Goal: Task Accomplishment & Management: Complete application form

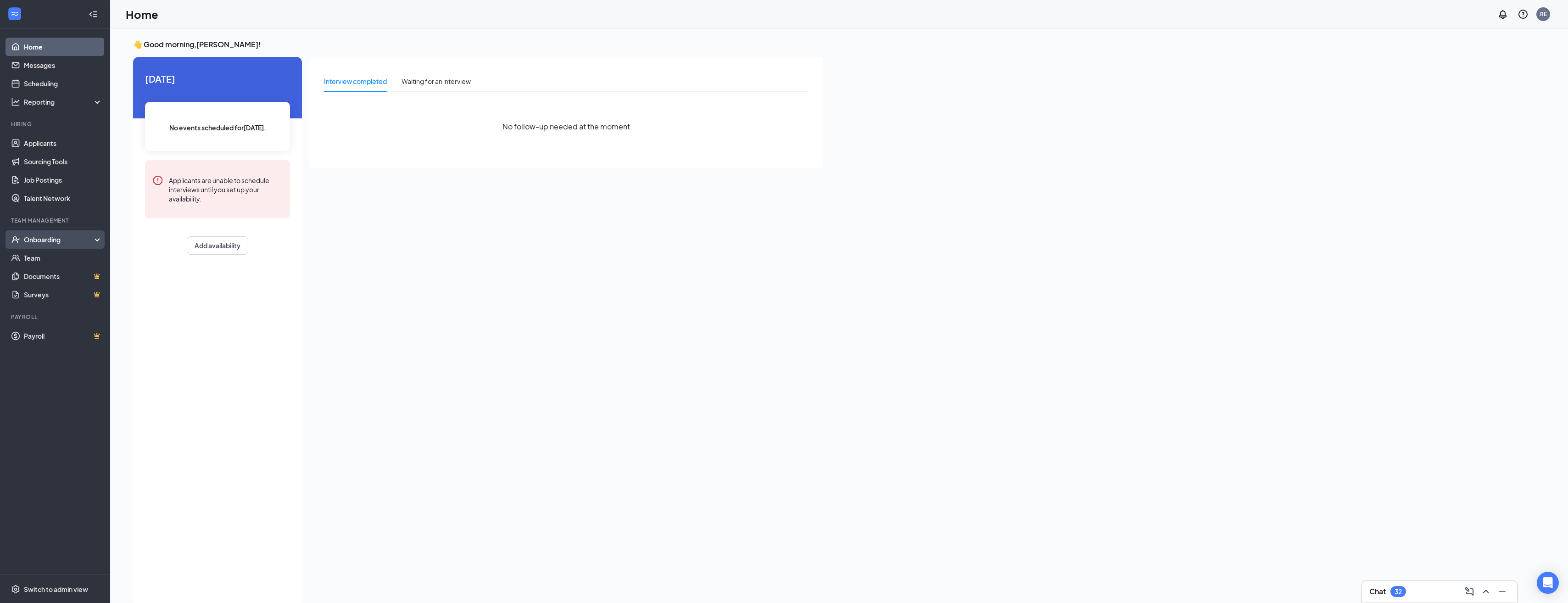
click at [94, 238] on div "Onboarding" at bounding box center [59, 240] width 70 height 9
click at [48, 258] on link "Overview" at bounding box center [63, 258] width 79 height 19
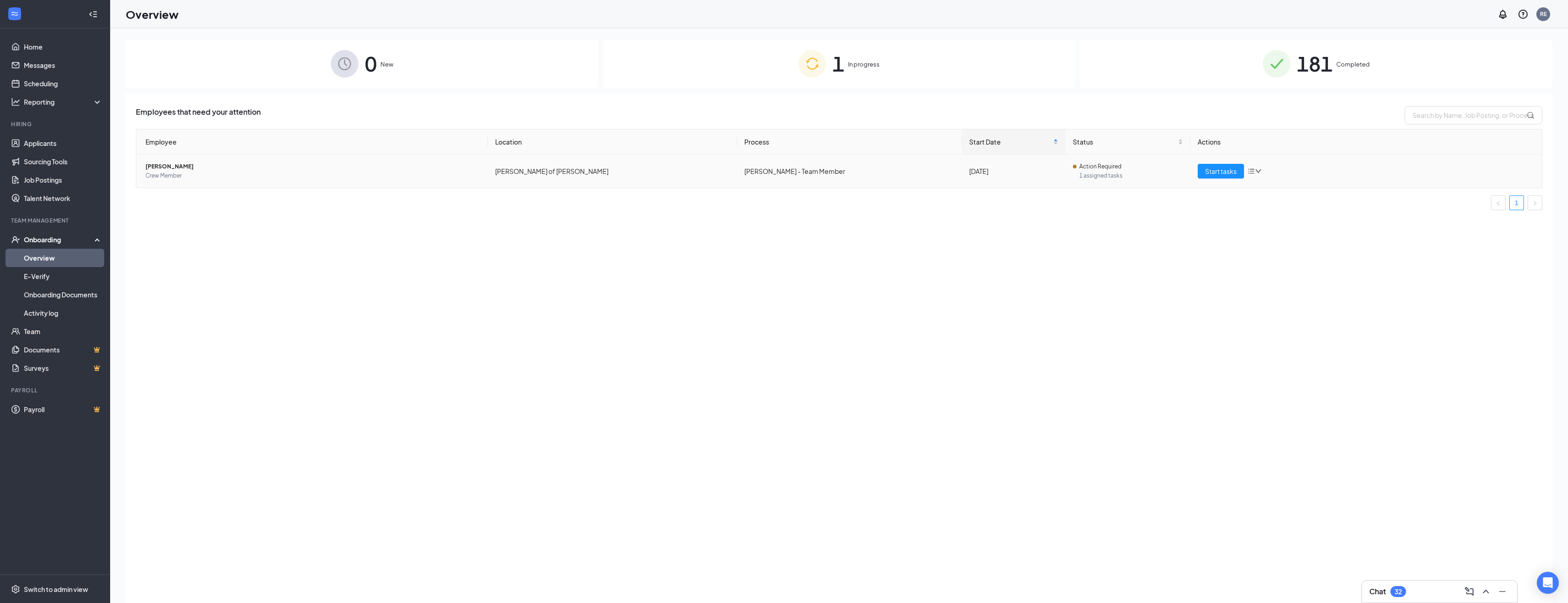
click at [168, 173] on span "Crew Member" at bounding box center [313, 176] width 335 height 9
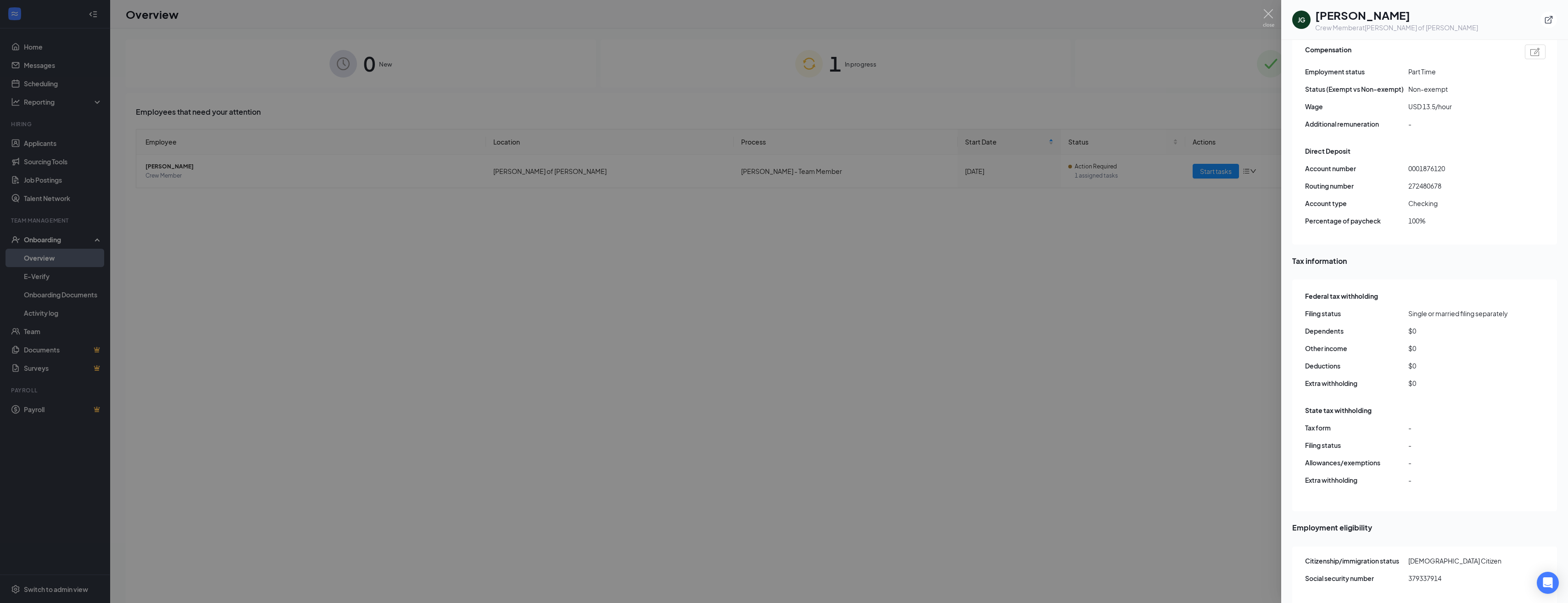
scroll to position [42, 0]
click at [1549, 584] on icon "Open Intercom Messenger" at bounding box center [1547, 583] width 10 height 12
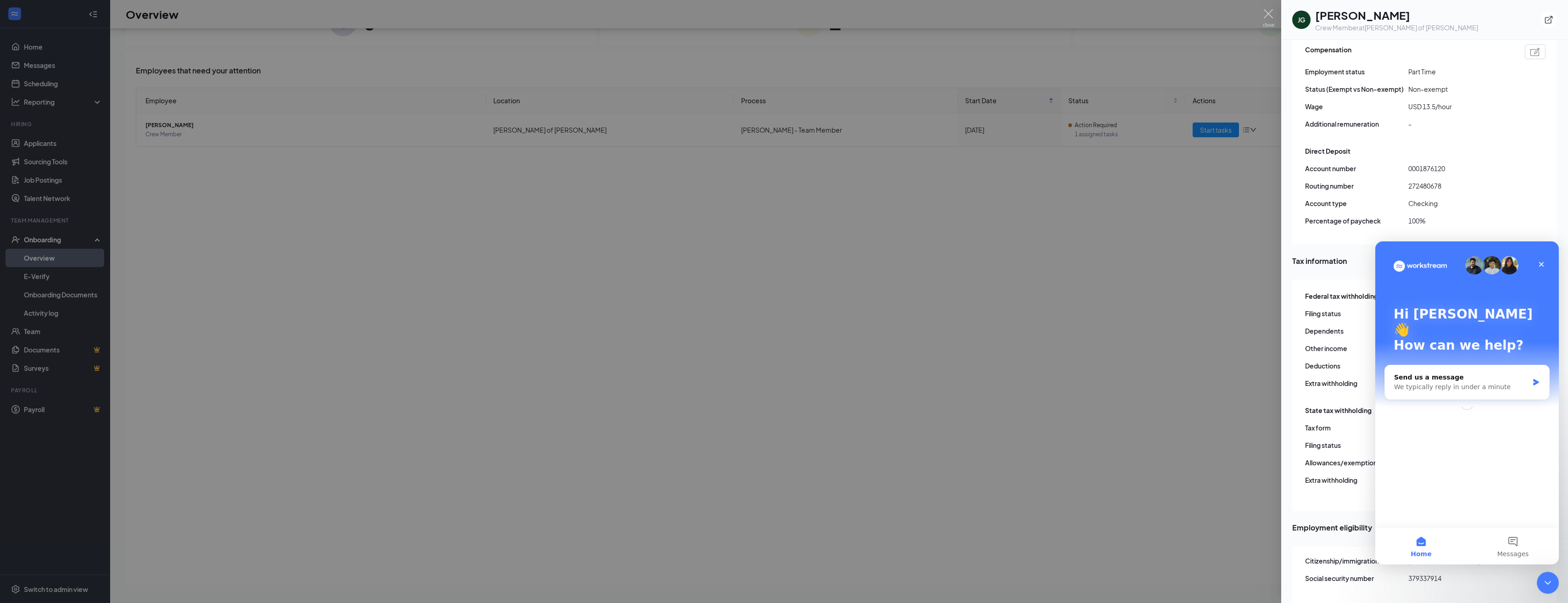
scroll to position [0, 0]
click at [1541, 264] on icon "Close" at bounding box center [1541, 265] width 7 height 7
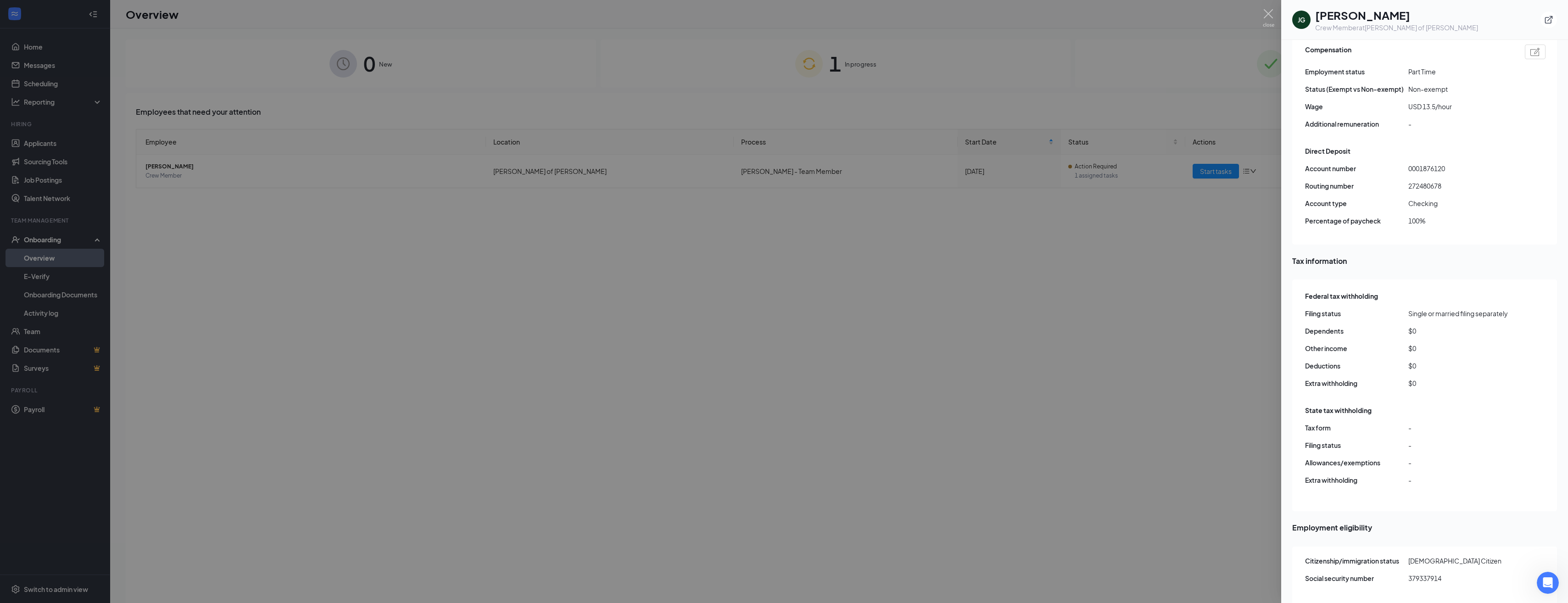
click at [1082, 353] on div at bounding box center [784, 301] width 1568 height 603
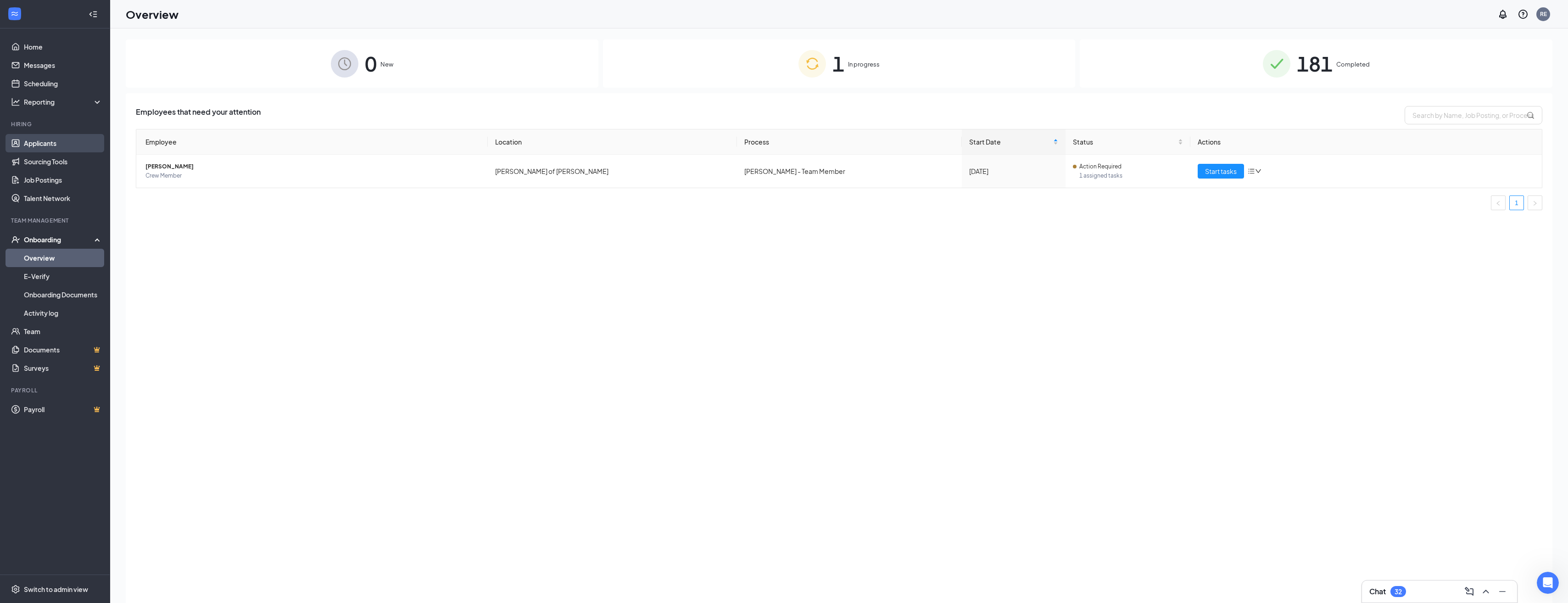
click at [53, 142] on link "Applicants" at bounding box center [63, 144] width 79 height 19
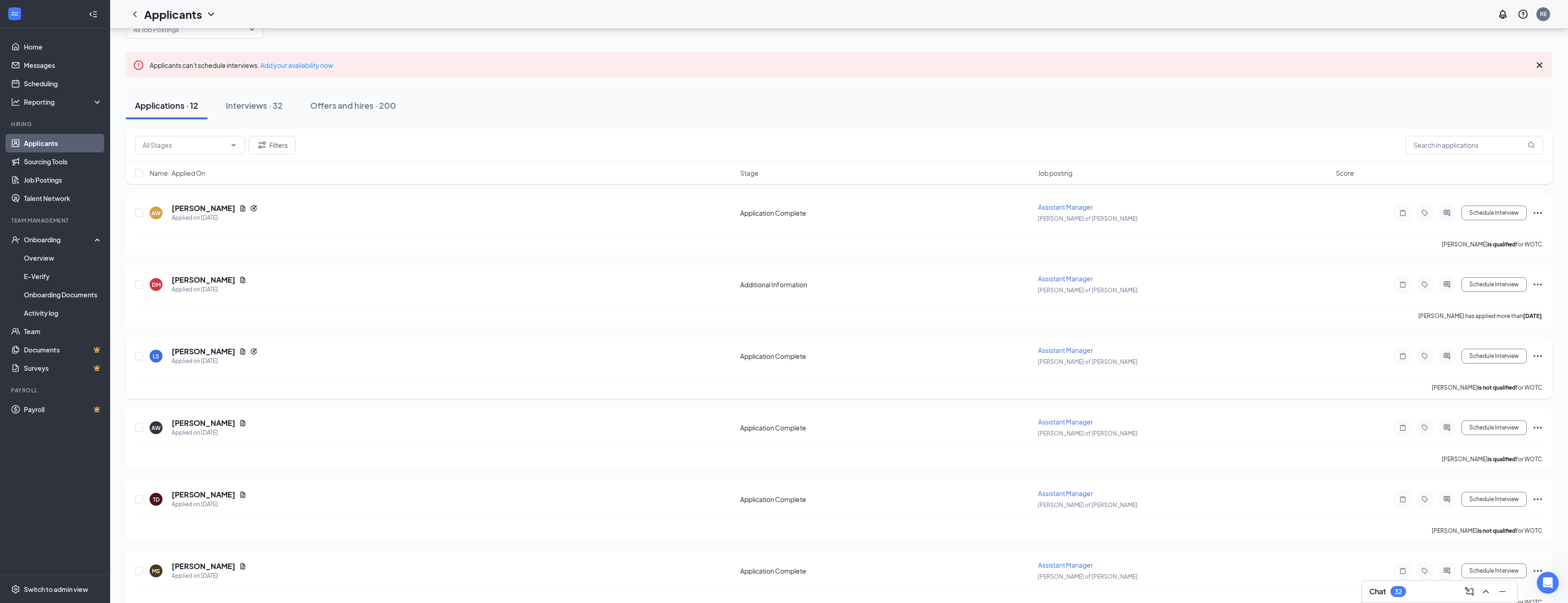
scroll to position [20, 0]
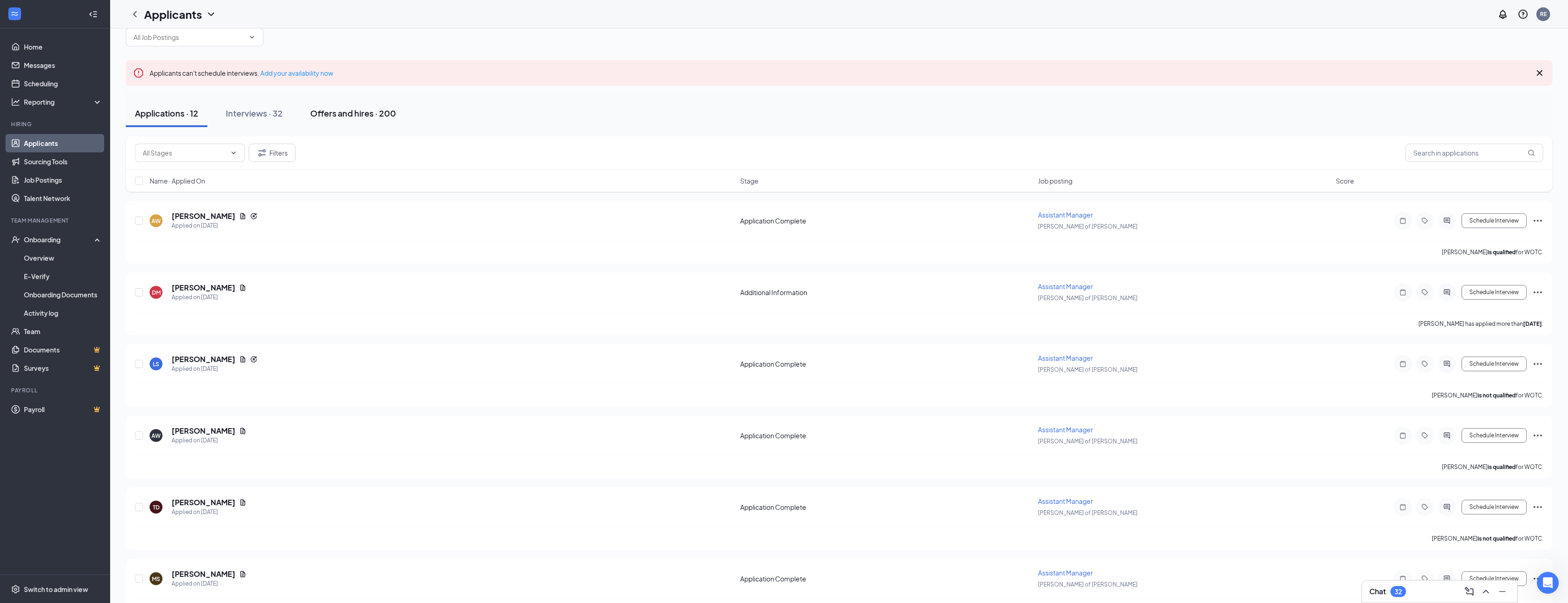
click at [321, 112] on div "Offers and hires · 200" at bounding box center [353, 113] width 86 height 11
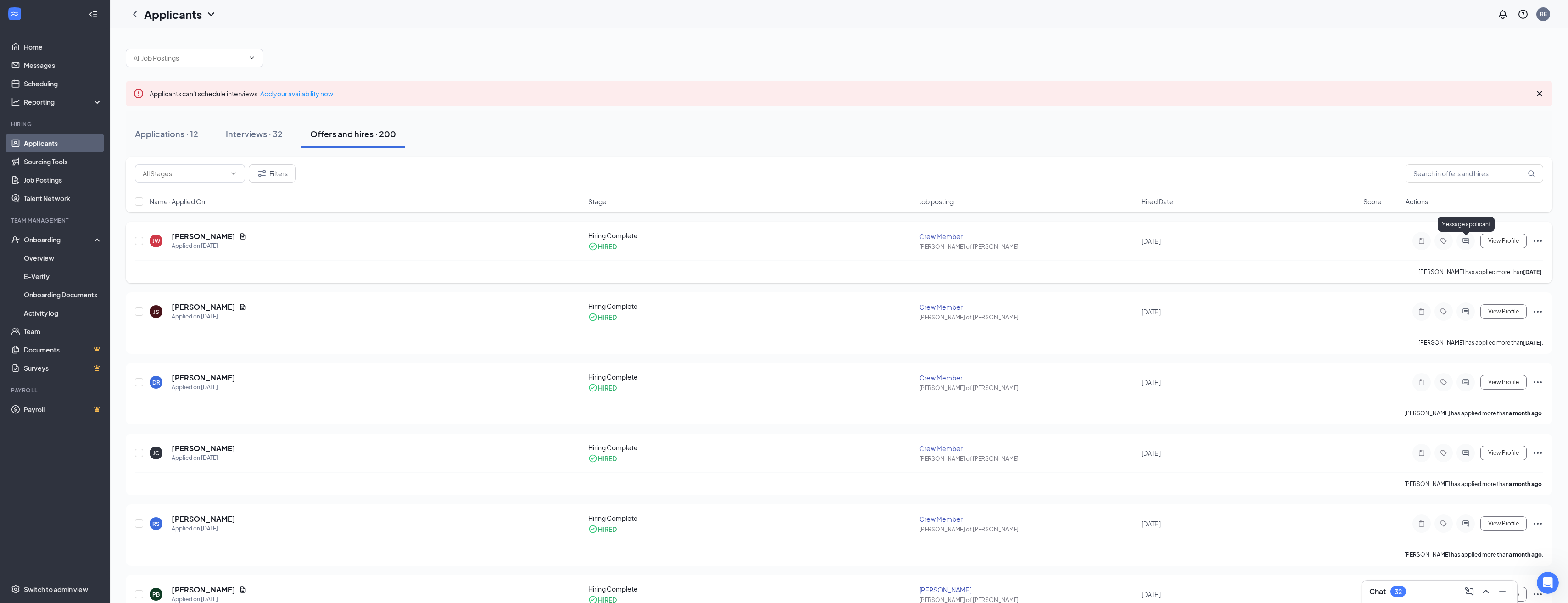
click at [1465, 242] on icon "ActiveChat" at bounding box center [1465, 241] width 11 height 7
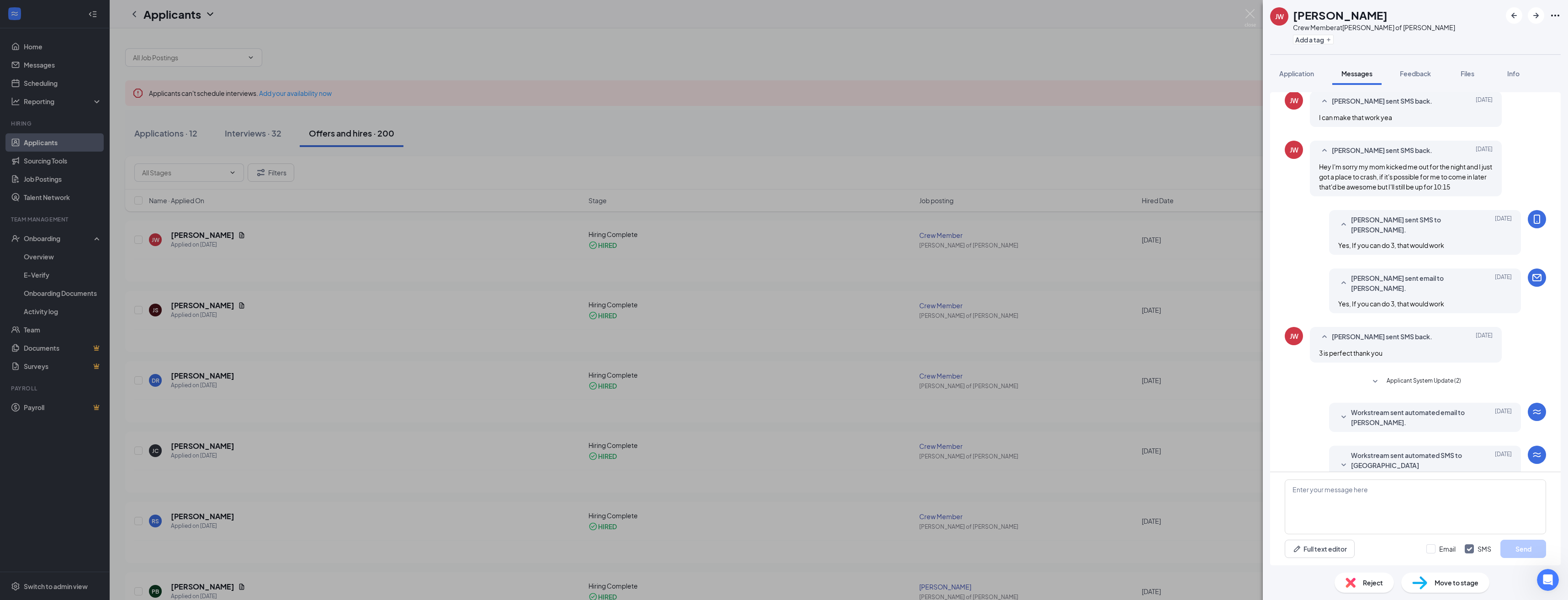
scroll to position [115, 0]
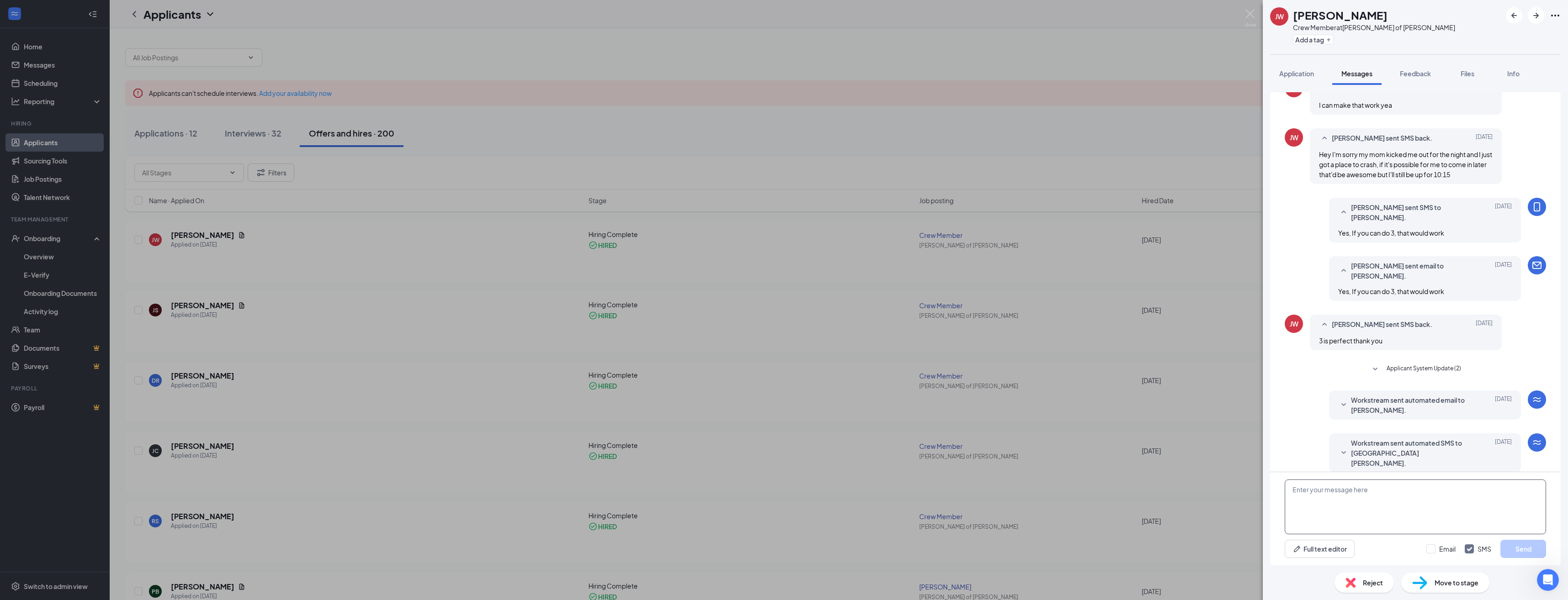
click at [1343, 489] on textarea at bounding box center [1416, 506] width 262 height 54
type textarea "[PERSON_NAME], are you coming in [DATE]? Orientation was to start at 2pm [PERSO…"
click at [1520, 547] on button "Send" at bounding box center [1524, 549] width 46 height 18
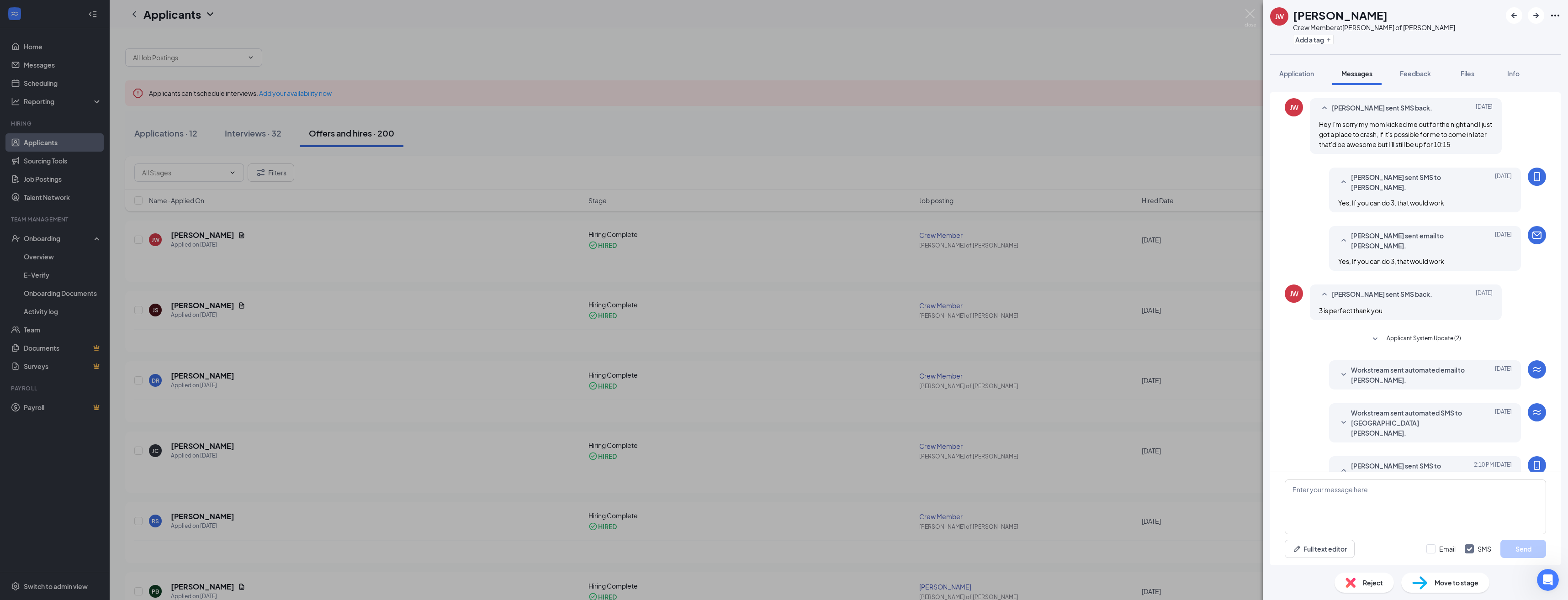
scroll to position [194, 0]
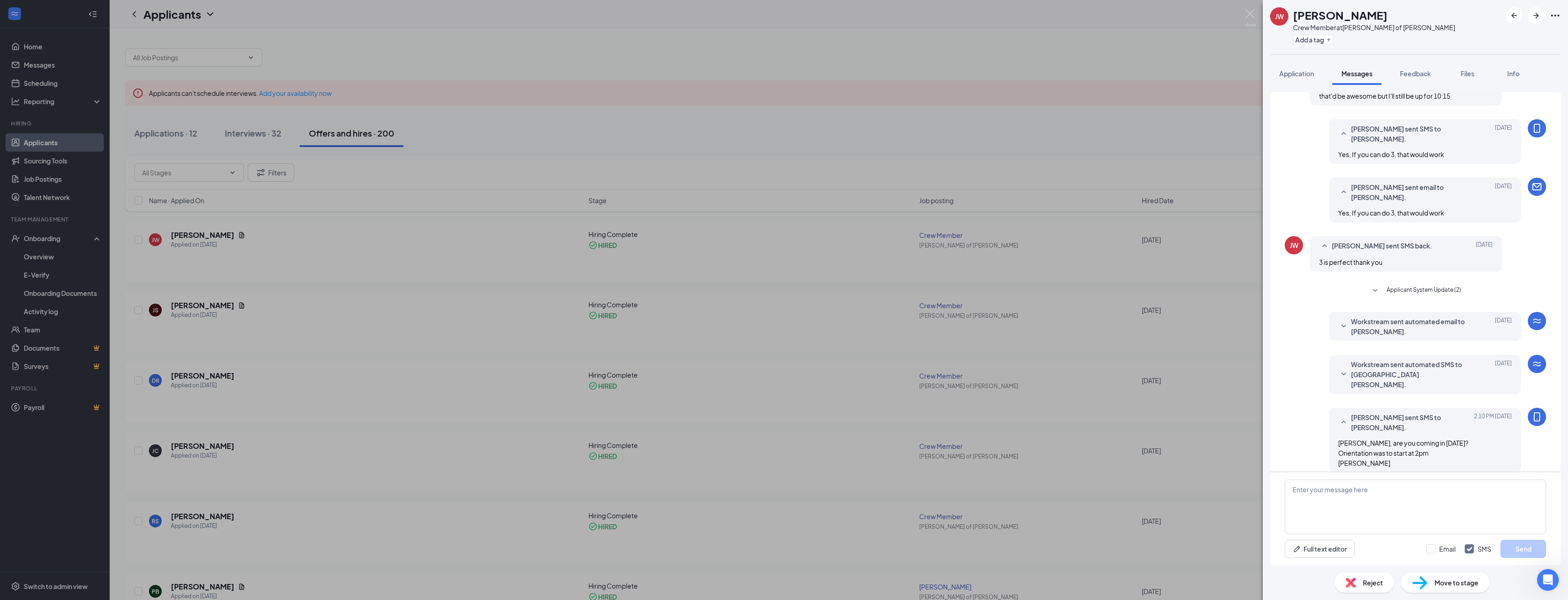
click at [45, 253] on div "[PERSON_NAME] Crew Member at [PERSON_NAME] of [PERSON_NAME] Add a tag Applicati…" at bounding box center [784, 300] width 1568 height 600
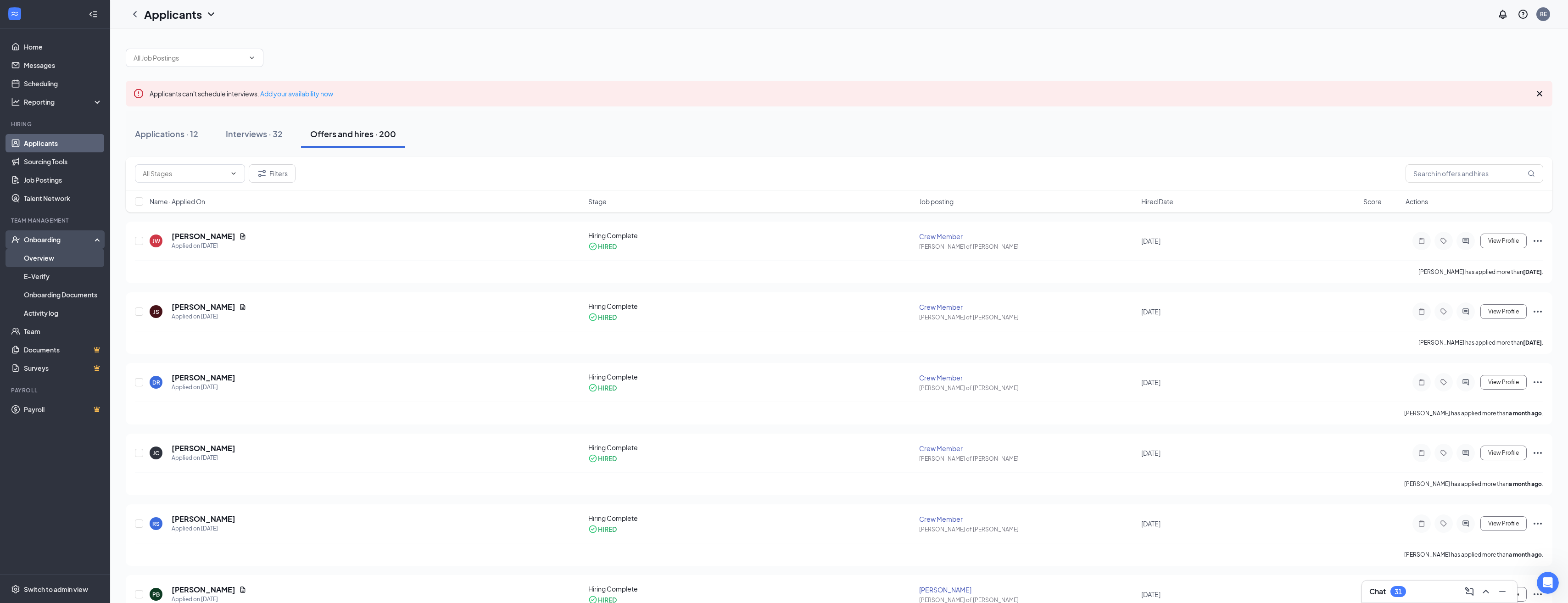
click at [44, 258] on link "Overview" at bounding box center [63, 258] width 79 height 19
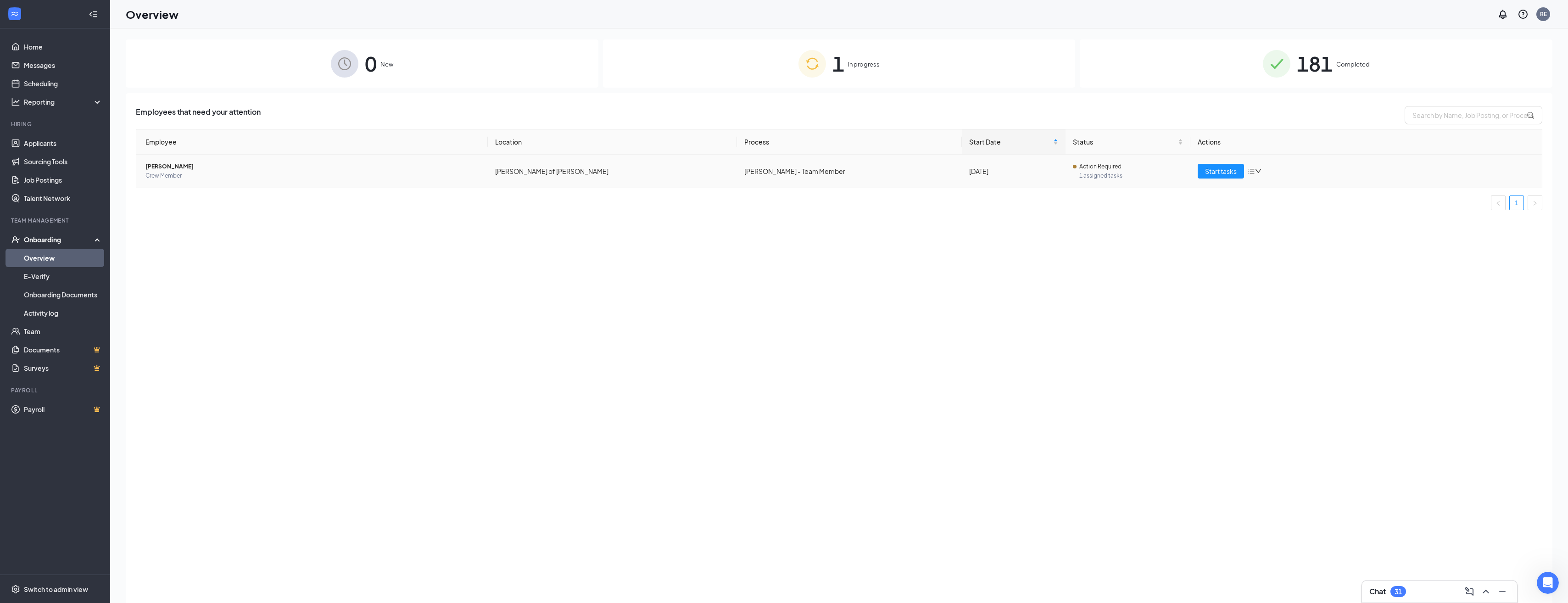
click at [178, 174] on span "Crew Member" at bounding box center [313, 176] width 335 height 9
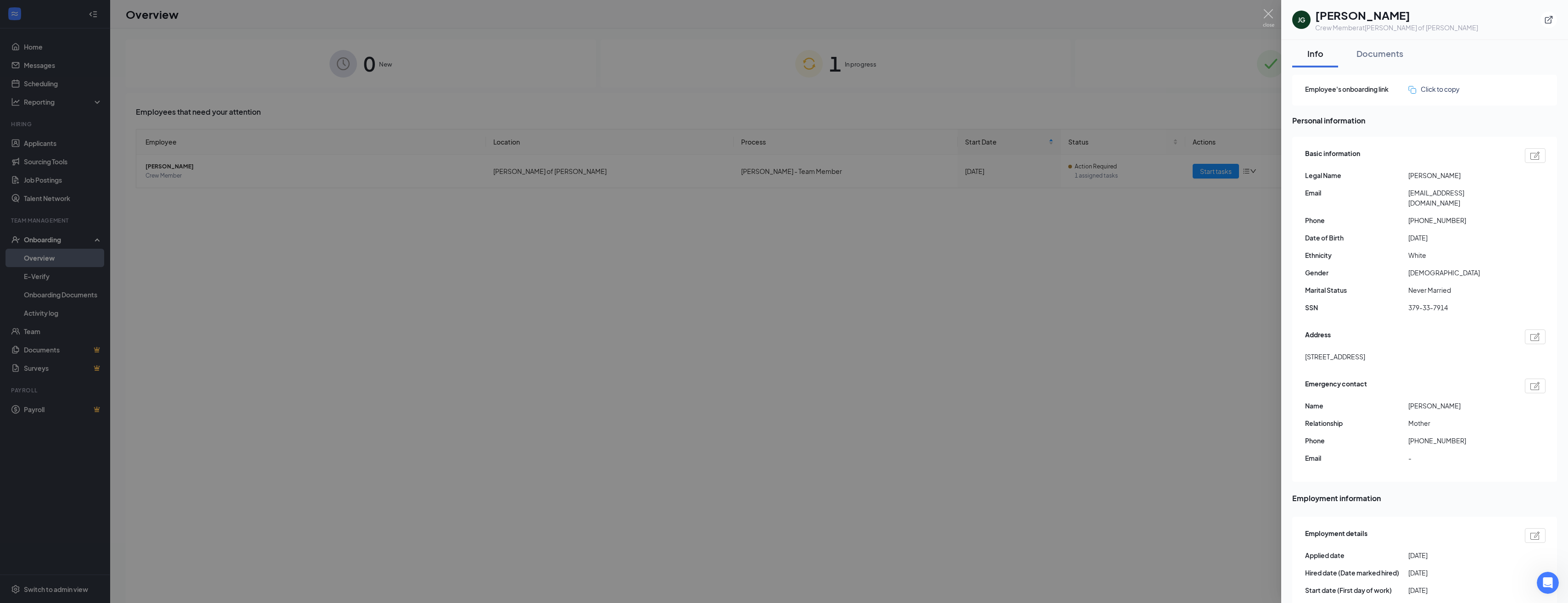
click at [590, 283] on div at bounding box center [784, 301] width 1568 height 603
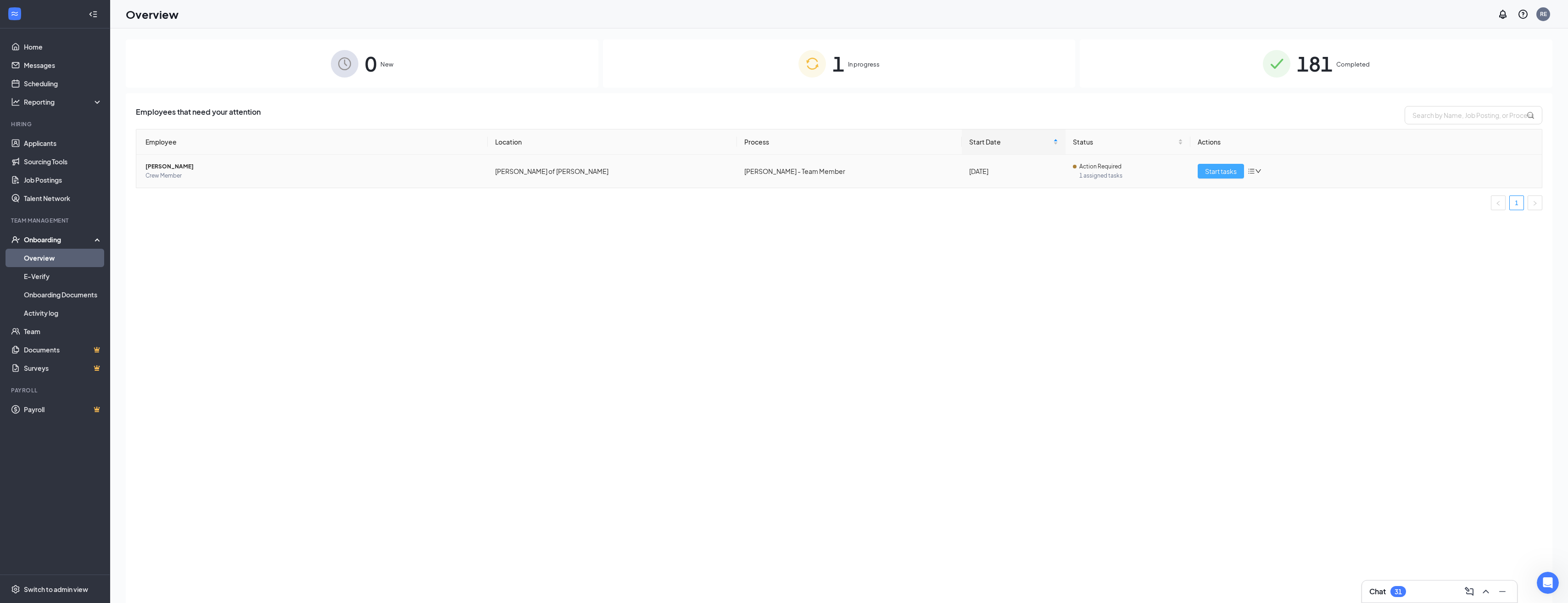
click at [1228, 173] on span "Start tasks" at bounding box center [1221, 170] width 31 height 10
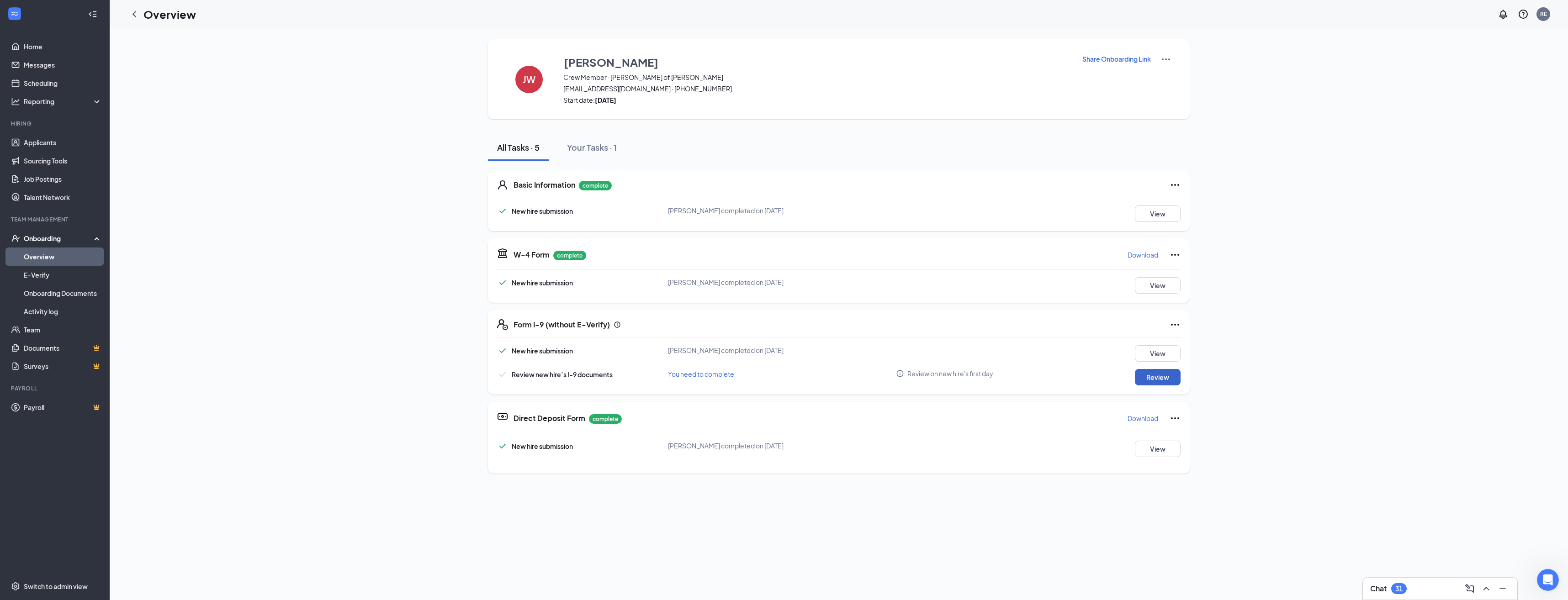
click at [1147, 377] on button "Review" at bounding box center [1158, 378] width 46 height 17
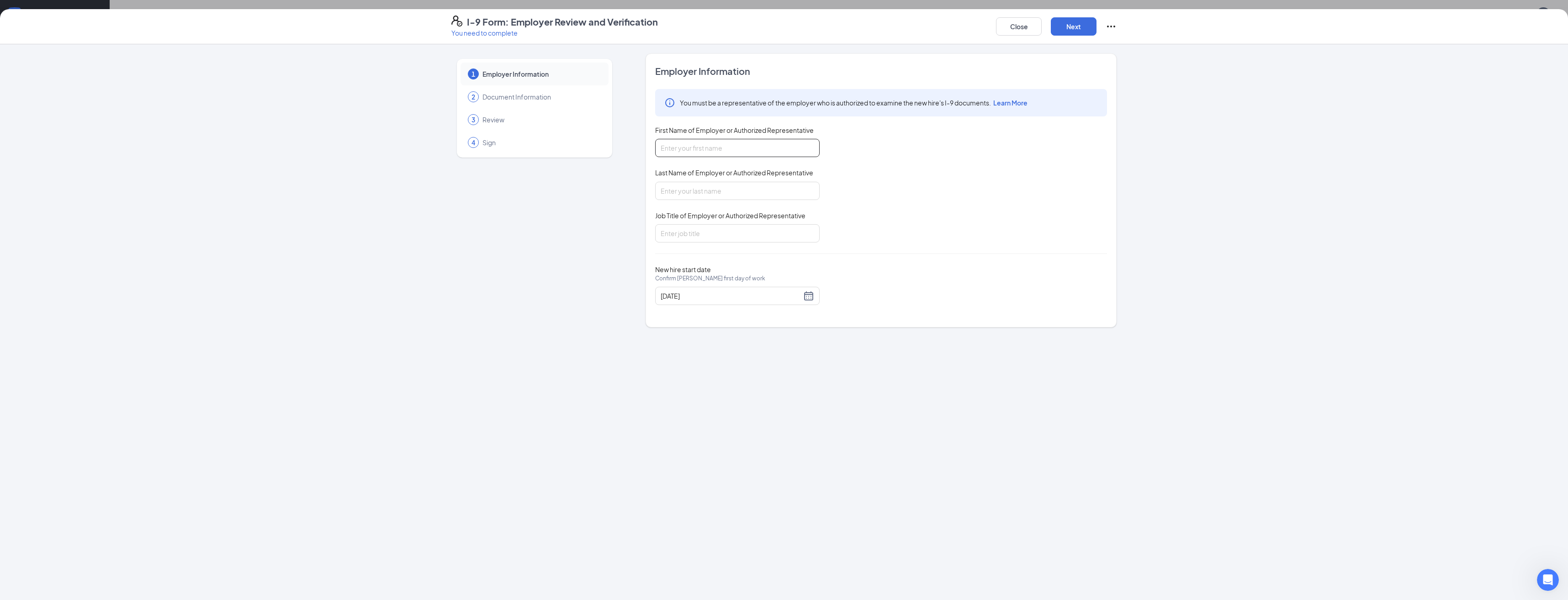
click at [733, 149] on input "First Name of Employer or Authorized Representative" at bounding box center [737, 148] width 164 height 18
type input "[PERSON_NAME]"
click at [701, 230] on input "Job Title of Employer or Authorized Representative" at bounding box center [737, 233] width 164 height 18
type input "Manager"
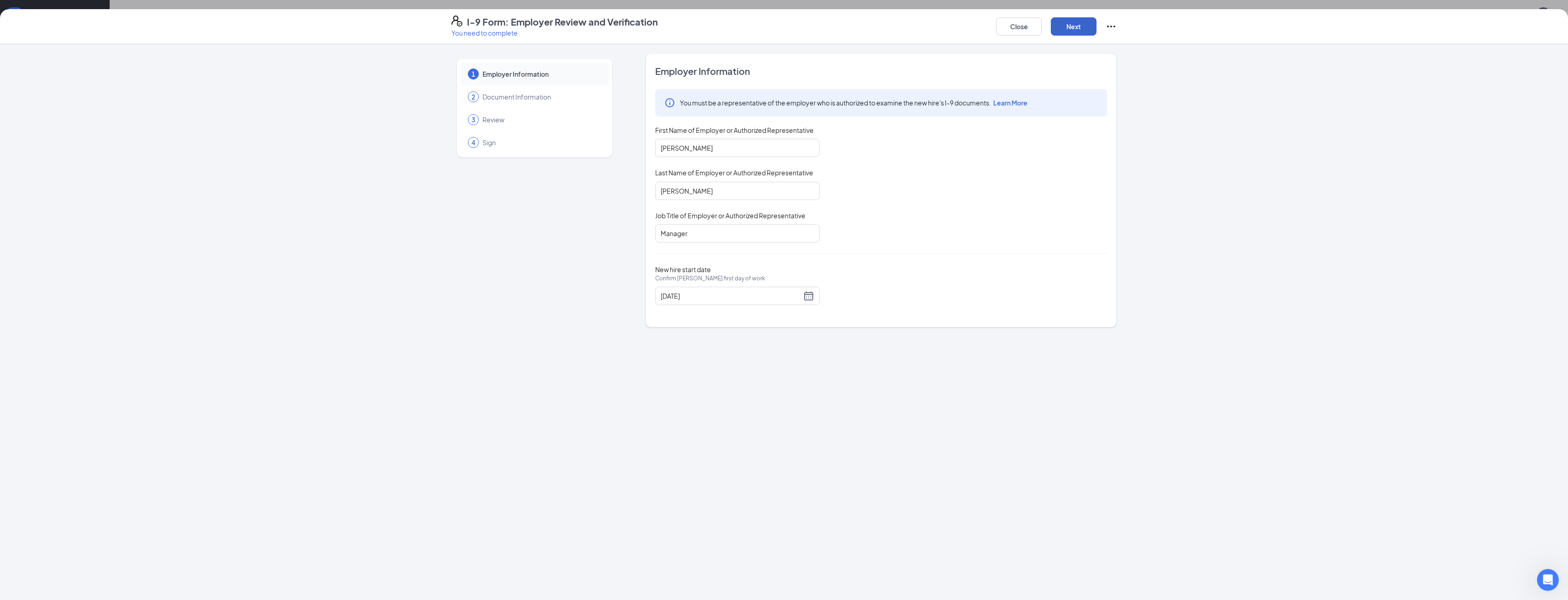
click at [1076, 22] on button "Next" at bounding box center [1074, 27] width 46 height 18
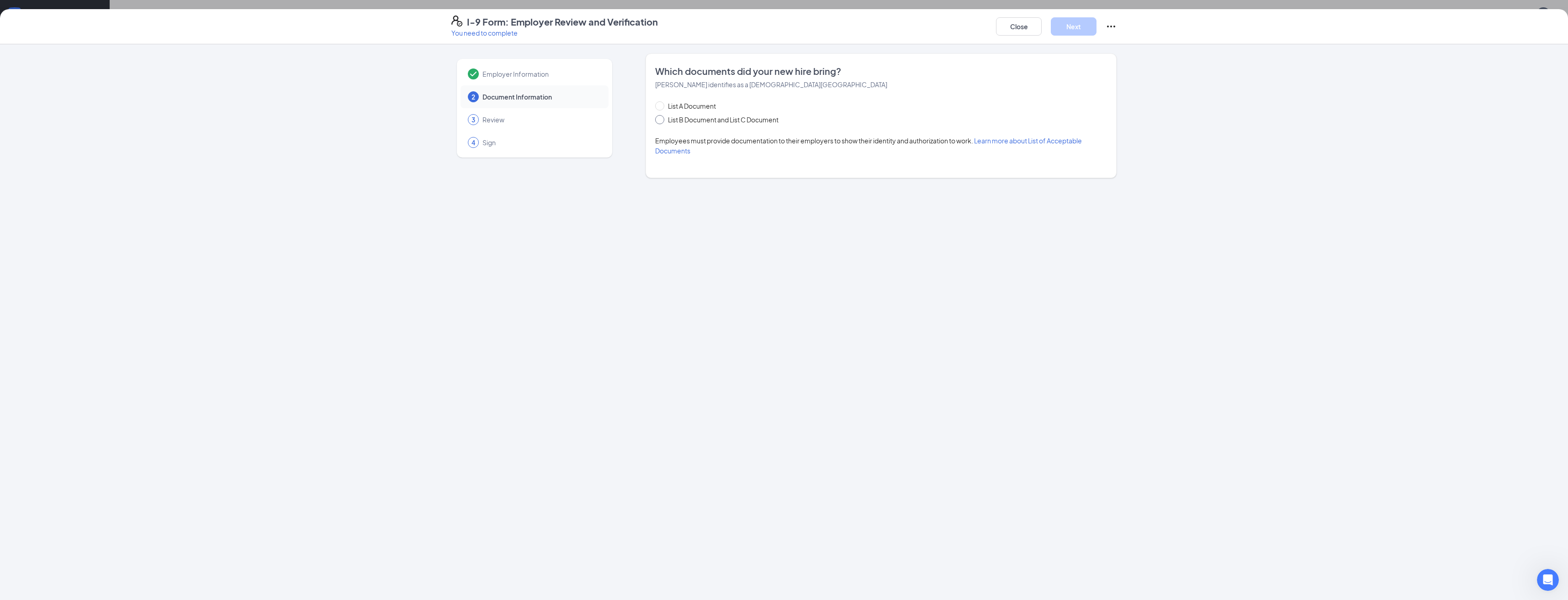
click at [658, 120] on input "List B Document and List C Document" at bounding box center [658, 118] width 6 height 6
radio input "true"
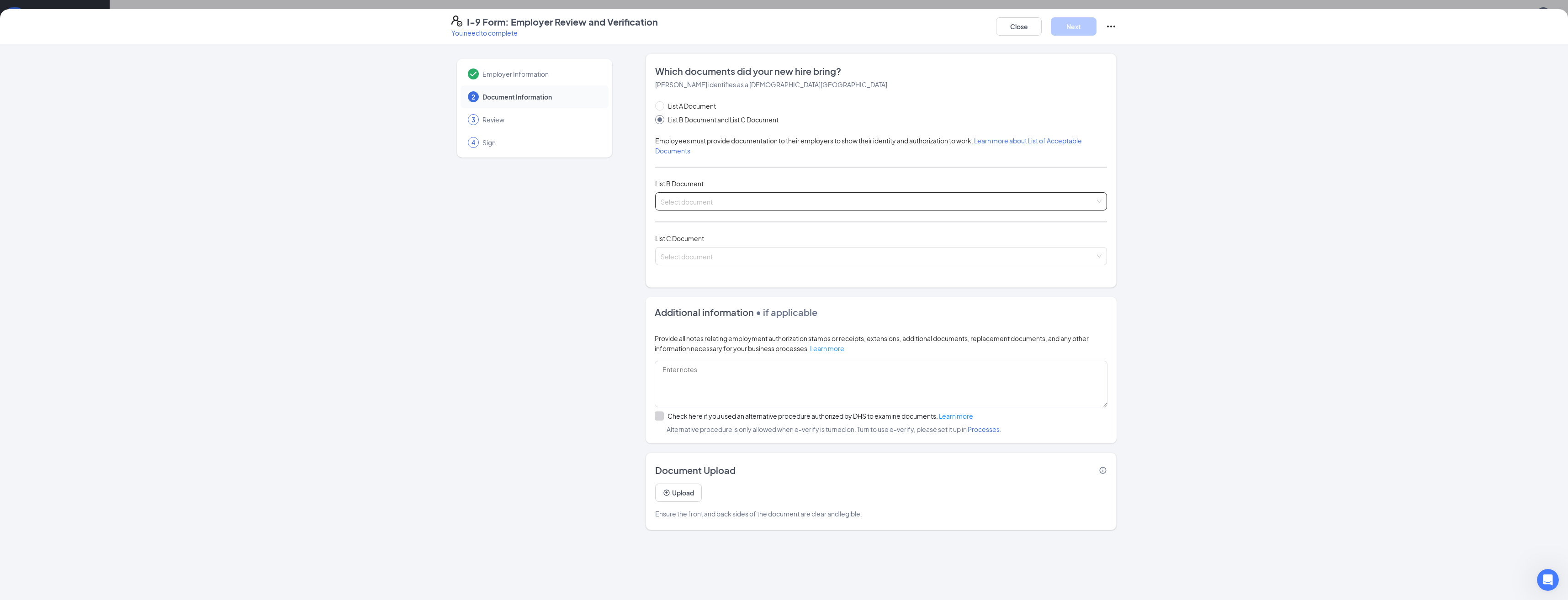
click at [763, 205] on input "search" at bounding box center [878, 199] width 434 height 14
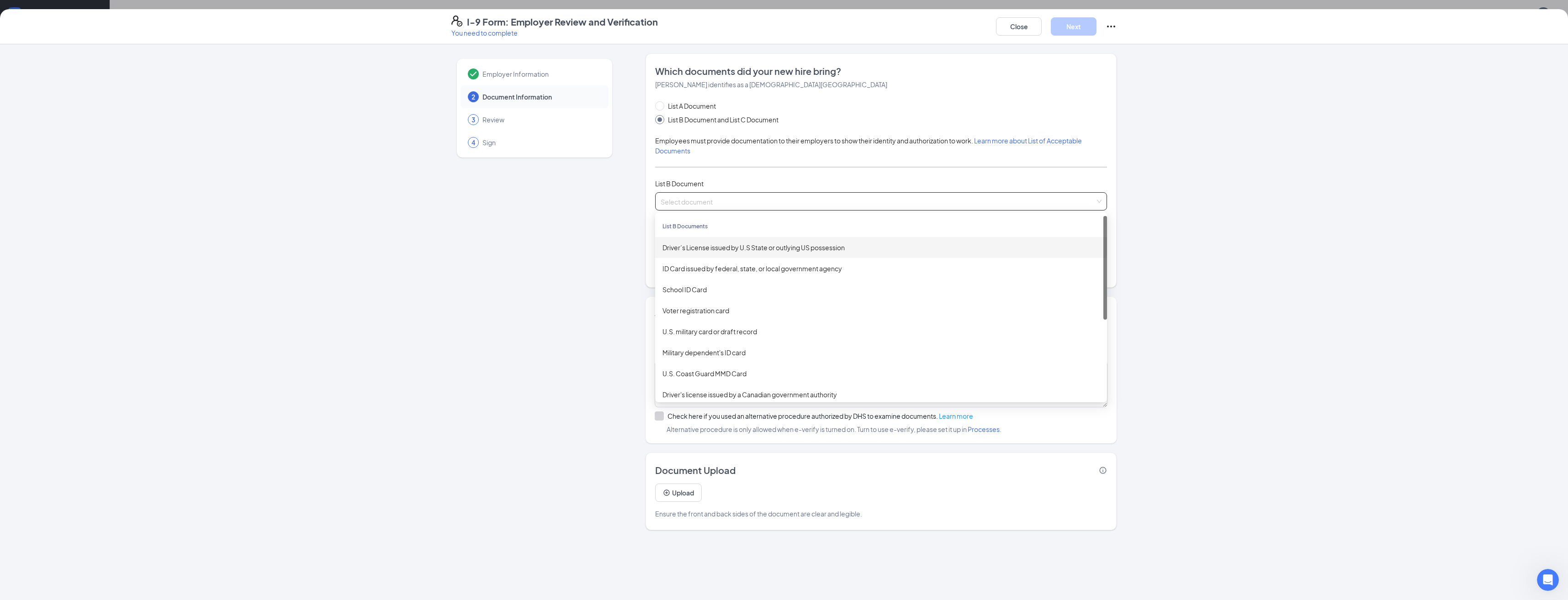
click at [758, 248] on div "Driver’s License issued by U.S State or outlying US possession" at bounding box center [881, 247] width 437 height 10
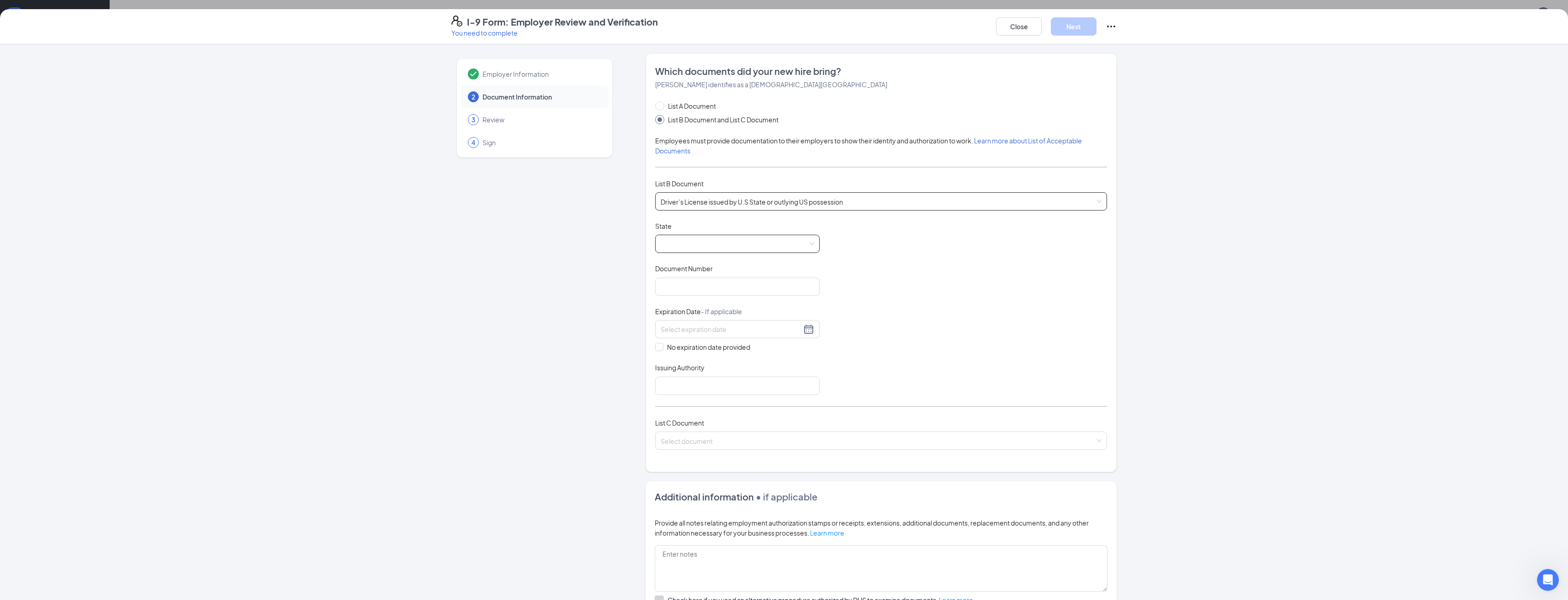
click at [747, 249] on span at bounding box center [737, 243] width 154 height 18
drag, startPoint x: 815, startPoint y: 267, endPoint x: 819, endPoint y: 318, distance: 51.2
click at [819, 318] on div "Document Title Driver’s License issued by U.S State or outlying US possession S…" at bounding box center [881, 308] width 452 height 173
click at [678, 345] on div "[US_STATE]" at bounding box center [737, 343] width 150 height 10
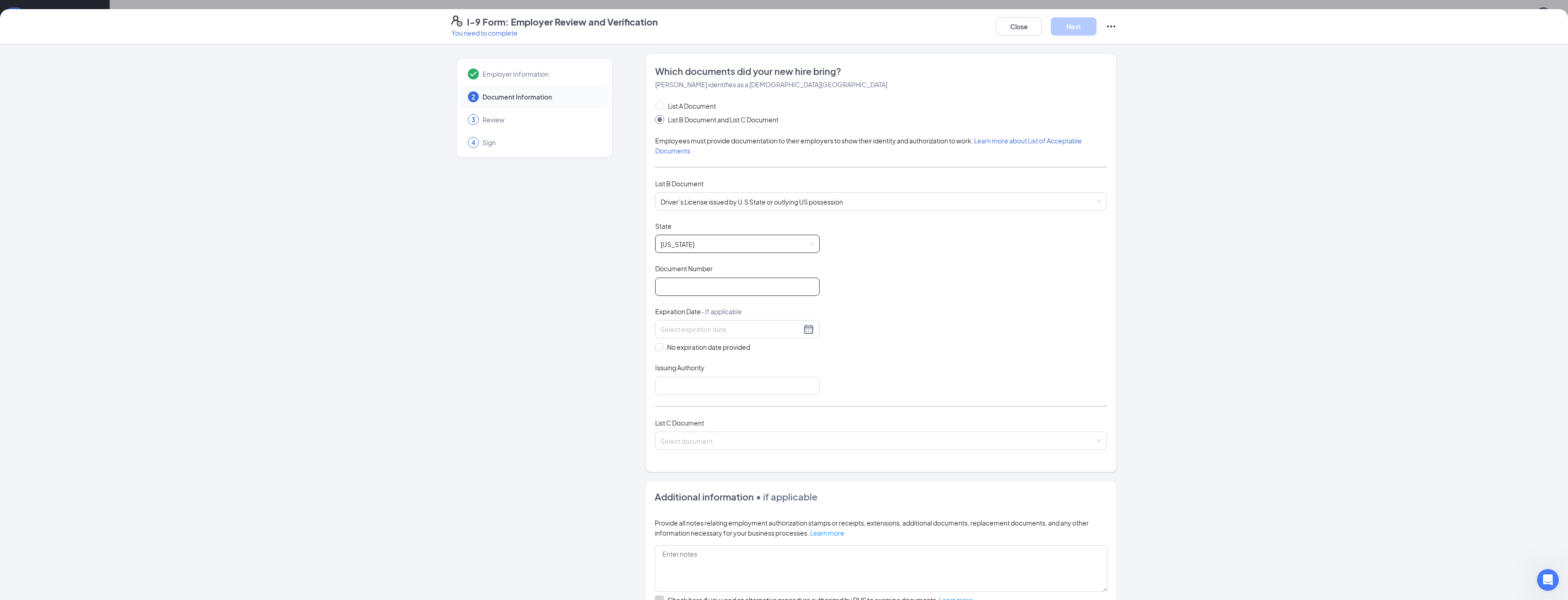
click at [671, 293] on input "Document Number" at bounding box center [737, 287] width 164 height 18
type input "900000339086"
click at [671, 330] on input at bounding box center [731, 329] width 141 height 10
click at [760, 350] on span "button" at bounding box center [760, 350] width 5 height 5
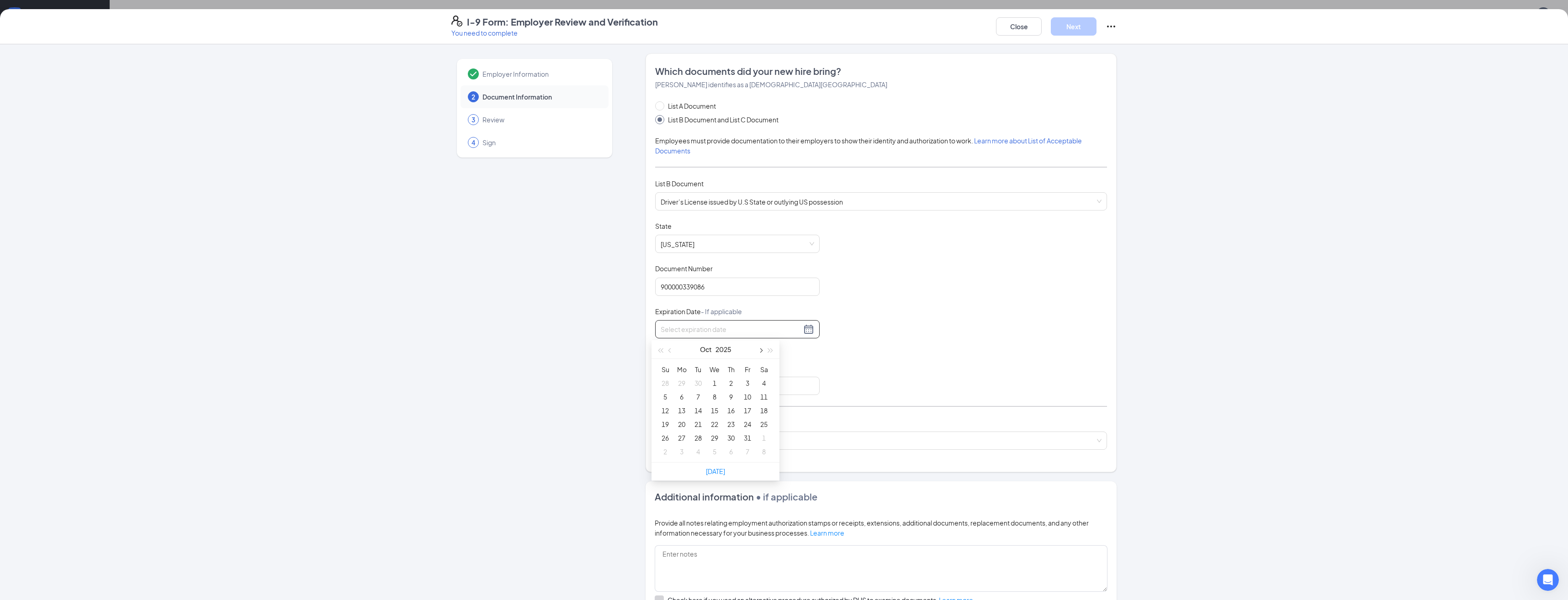
click at [760, 350] on span "button" at bounding box center [760, 350] width 5 height 5
click at [769, 350] on span "button" at bounding box center [771, 350] width 5 height 5
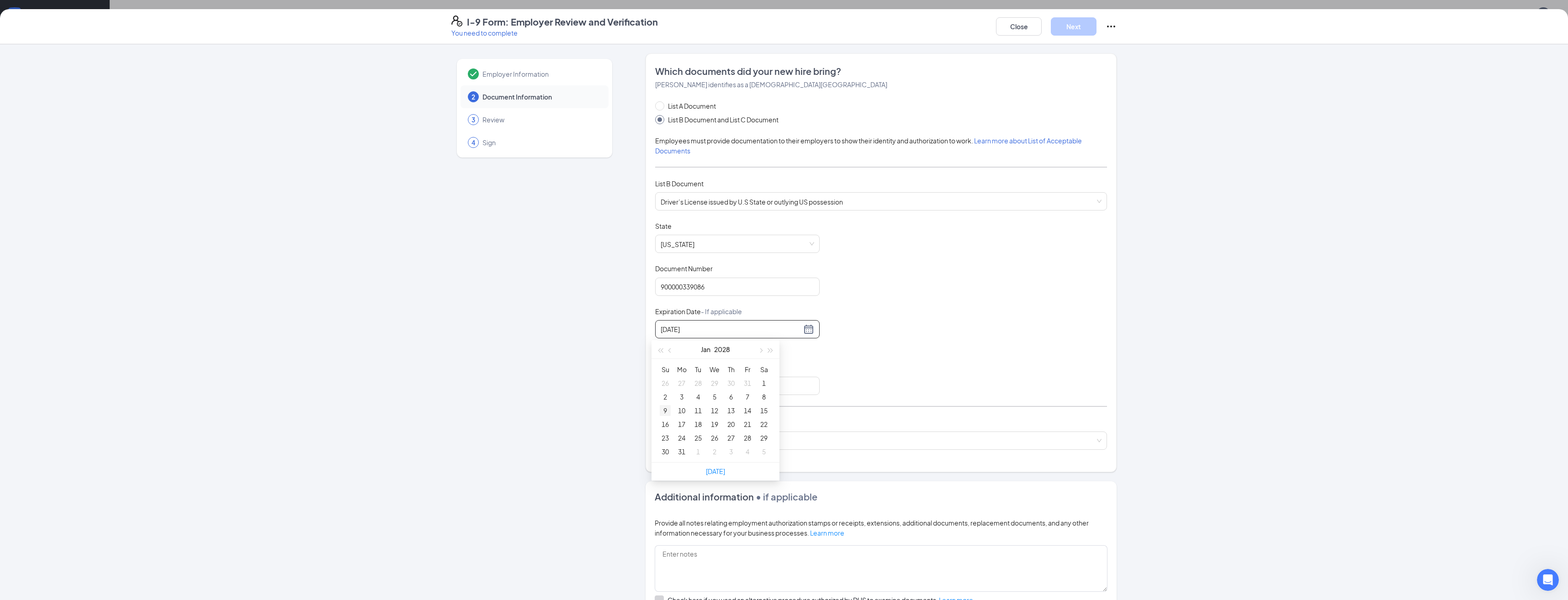
type input "[DATE]"
click at [664, 412] on div "9" at bounding box center [666, 411] width 11 height 11
click at [741, 386] on input "Issuing Authority" at bounding box center [737, 386] width 164 height 18
type input "[US_STATE]"
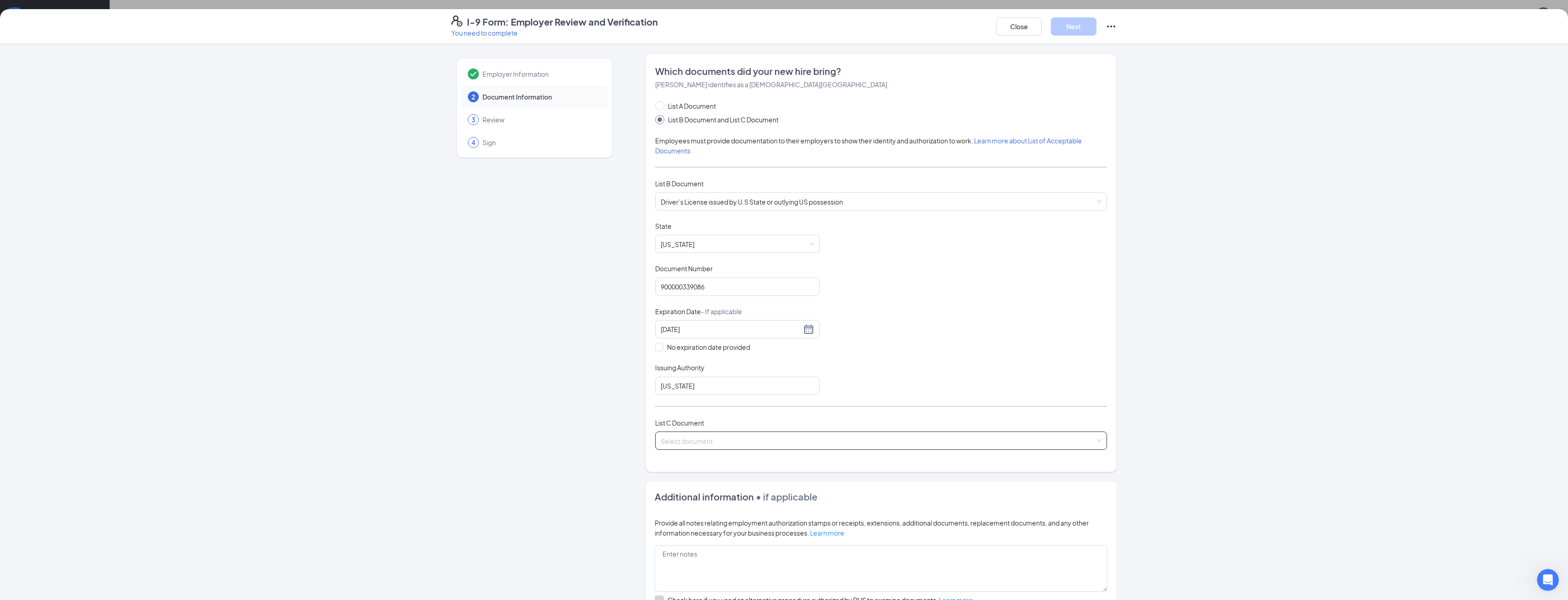
click at [803, 436] on input "search" at bounding box center [878, 439] width 434 height 14
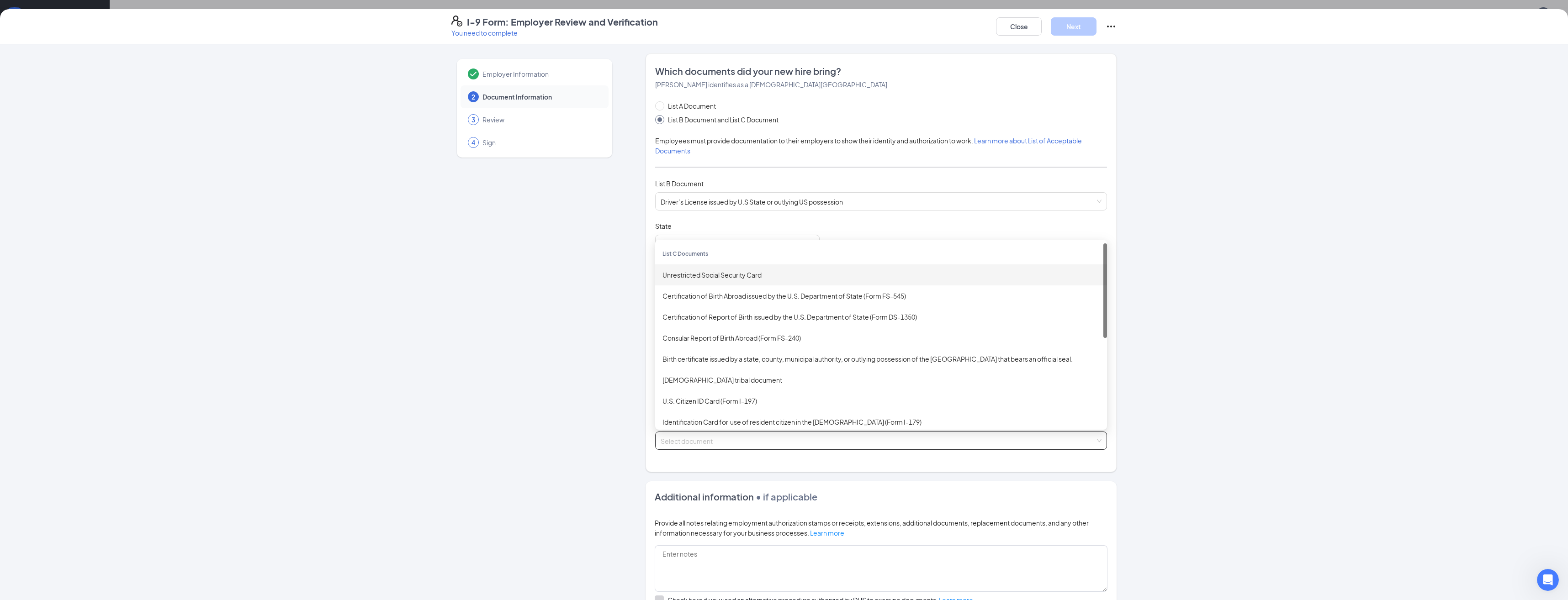
click at [728, 273] on div "Unrestricted Social Security Card" at bounding box center [881, 275] width 437 height 10
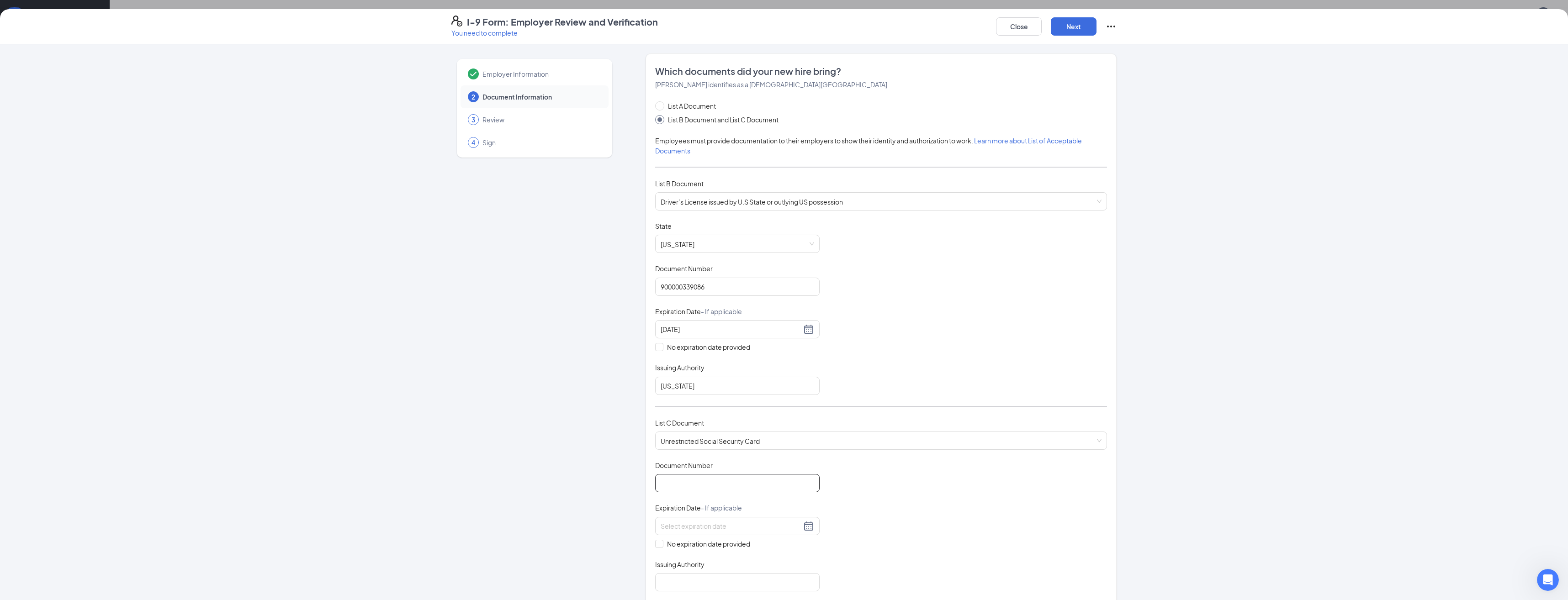
click at [697, 488] on input "Document Number" at bounding box center [737, 484] width 164 height 18
type input "379337914"
click at [658, 546] on span at bounding box center [659, 544] width 8 height 8
click at [658, 546] on input "No expiration date provided" at bounding box center [658, 543] width 6 height 6
checkbox input "true"
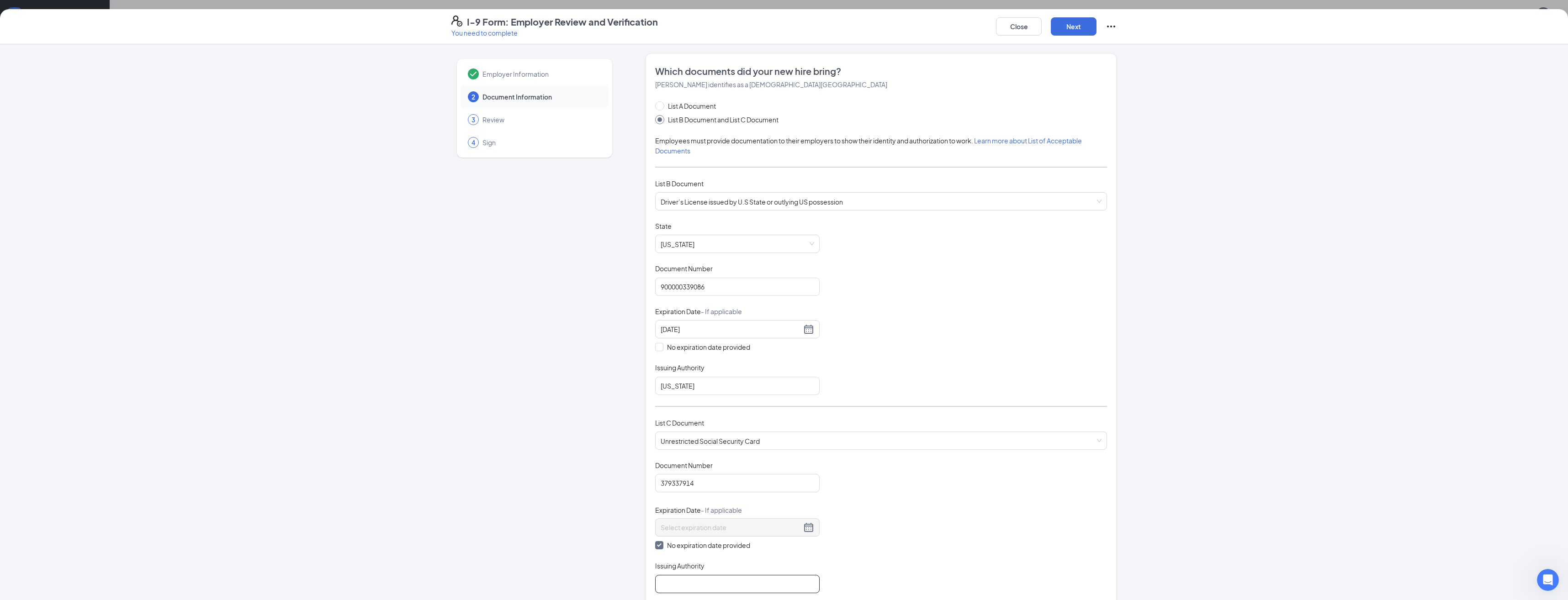
click at [683, 582] on input "Issuing Authority" at bounding box center [737, 584] width 164 height 18
type input "SS"
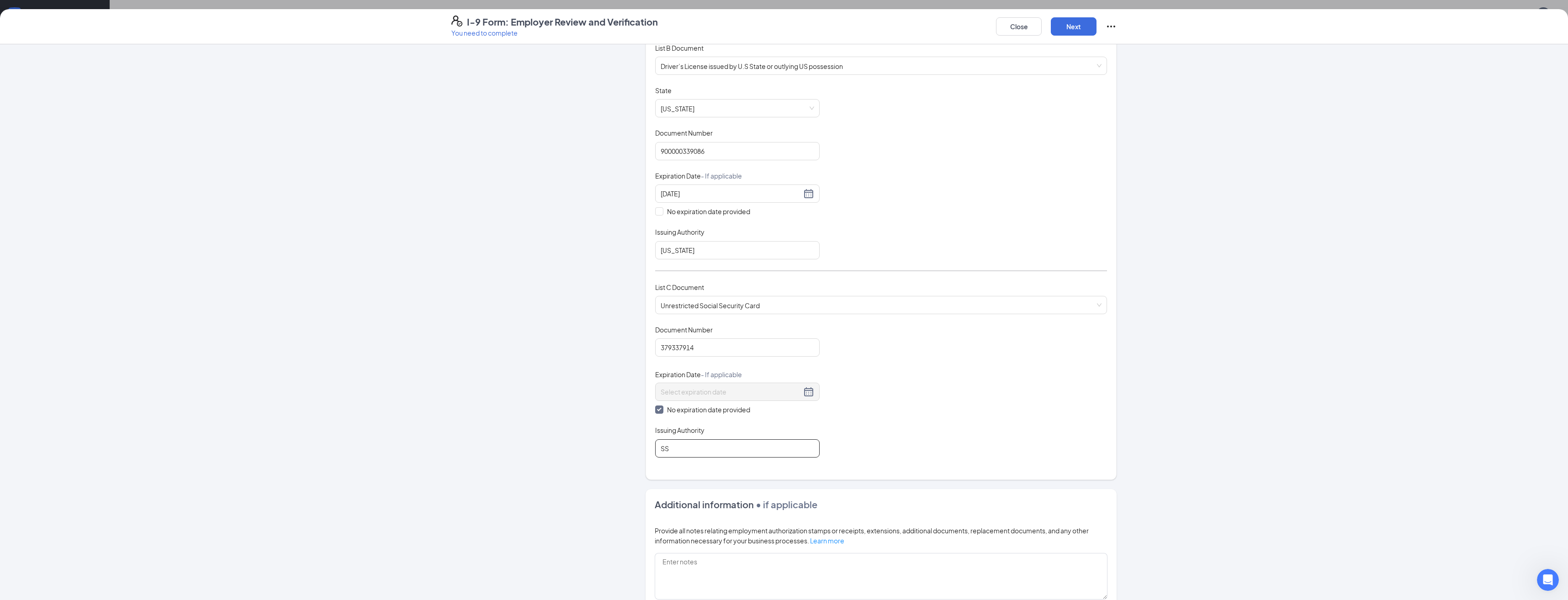
scroll to position [130, 0]
click at [1081, 23] on button "Next" at bounding box center [1074, 27] width 46 height 18
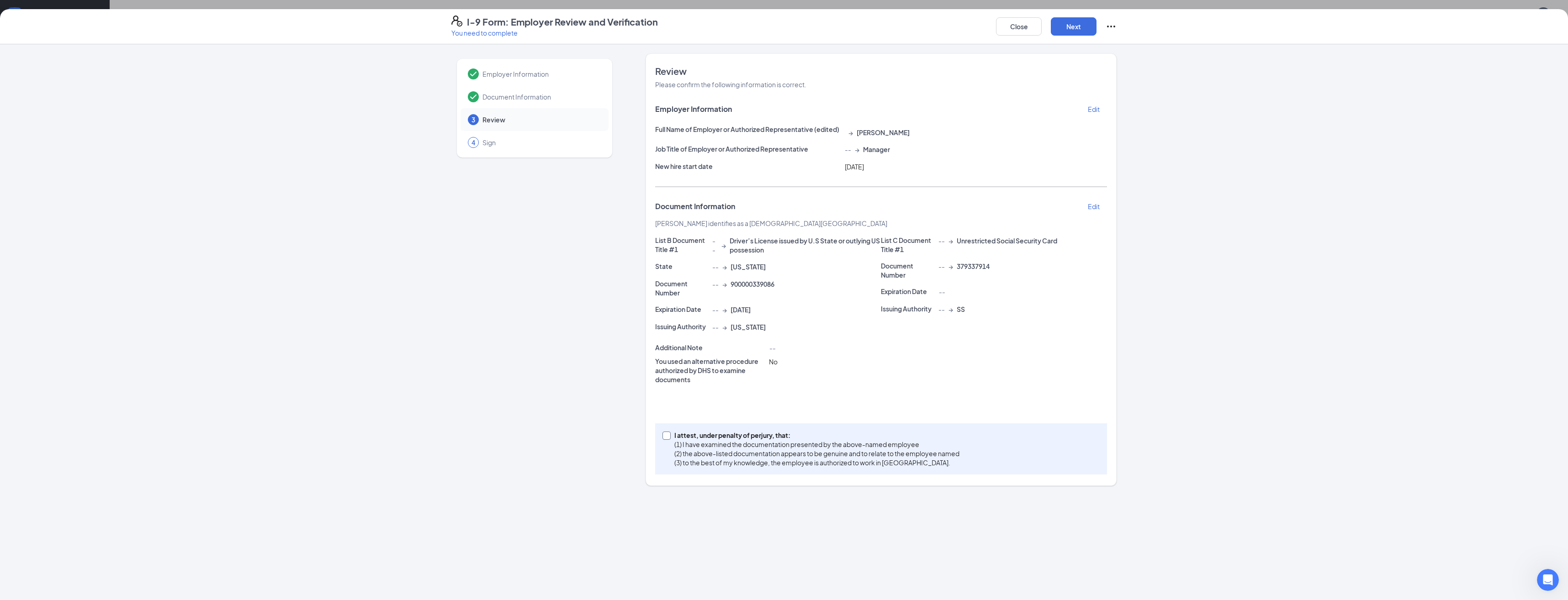
click at [666, 435] on input "I attest, under penalty of [PERSON_NAME], that: (1) I have examined the documen…" at bounding box center [666, 434] width 6 height 6
checkbox input "true"
click at [1075, 29] on button "Next" at bounding box center [1074, 27] width 46 height 18
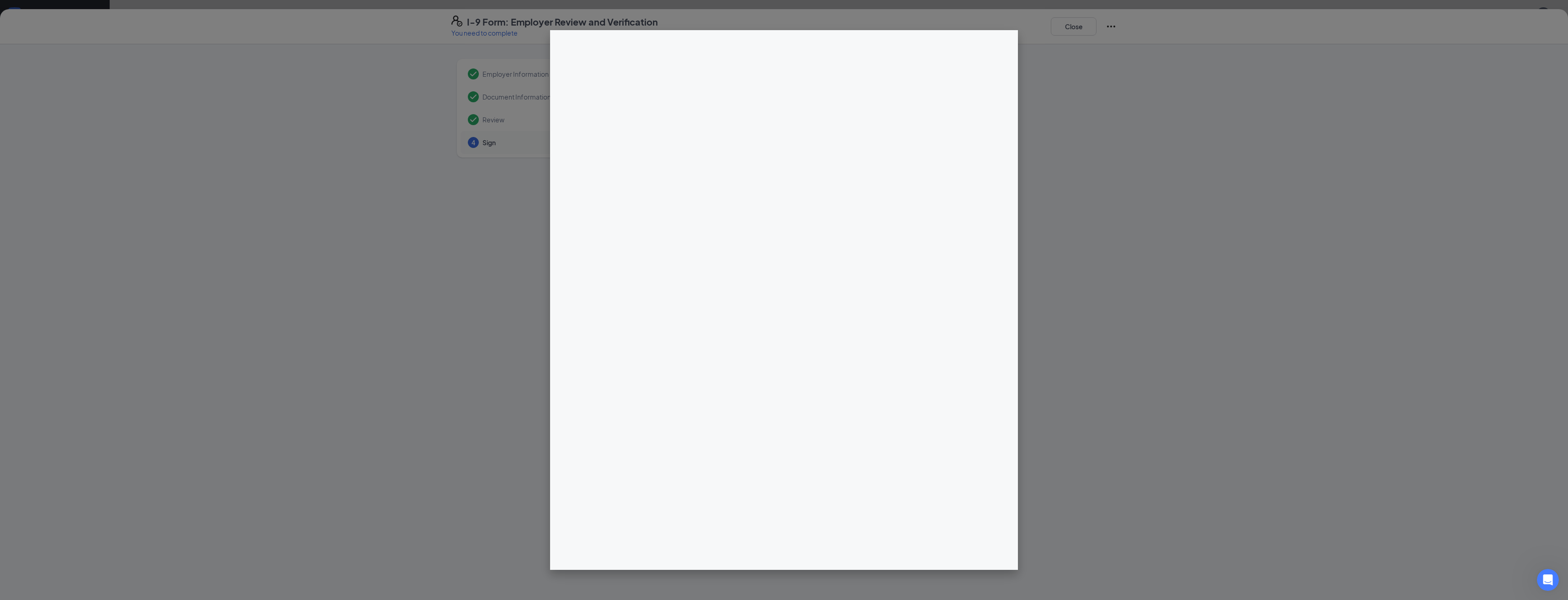
click at [492, 145] on div at bounding box center [784, 300] width 1568 height 600
